Goal: Information Seeking & Learning: Find specific page/section

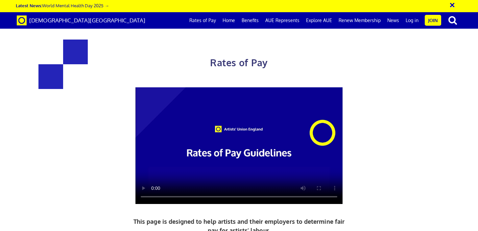
click at [452, 5] on button "×" at bounding box center [457, 4] width 16 height 11
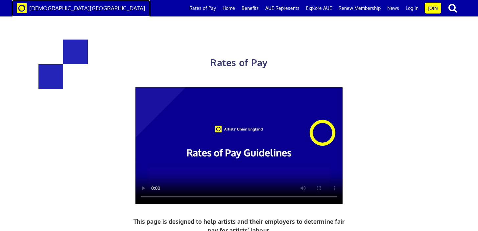
click at [39, 8] on span "[DEMOGRAPHIC_DATA][GEOGRAPHIC_DATA]" at bounding box center [87, 8] width 116 height 7
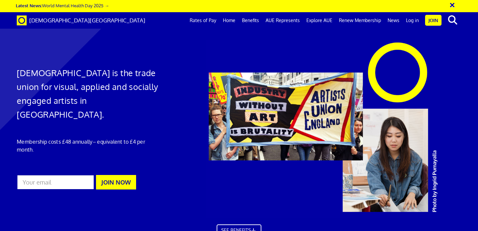
scroll to position [0, 4]
click at [209, 20] on link "Rates of Pay" at bounding box center [202, 20] width 33 height 16
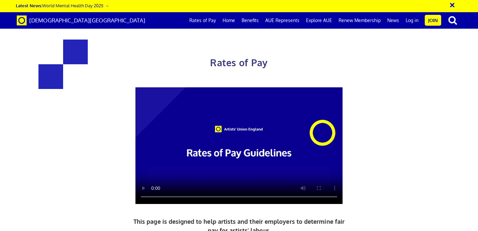
scroll to position [486, 0]
